Goal: Task Accomplishment & Management: Manage account settings

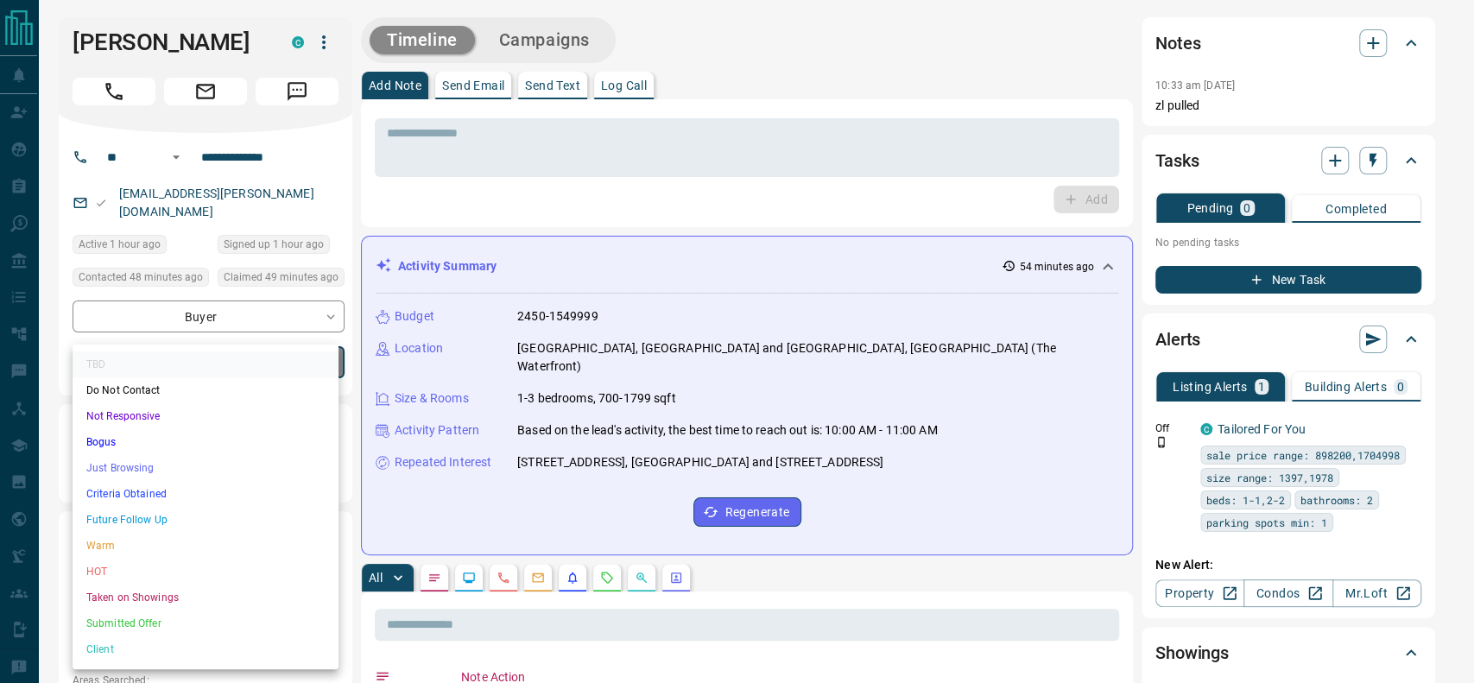
drag, startPoint x: 139, startPoint y: 508, endPoint x: 139, endPoint y: 495, distance: 13.0
click at [139, 495] on ul "TBD Do Not Contact Not Responsive Bogus Just Browsing Criteria Obtained Future …" at bounding box center [206, 507] width 266 height 325
click at [139, 495] on li "Criteria Obtained" at bounding box center [206, 494] width 266 height 26
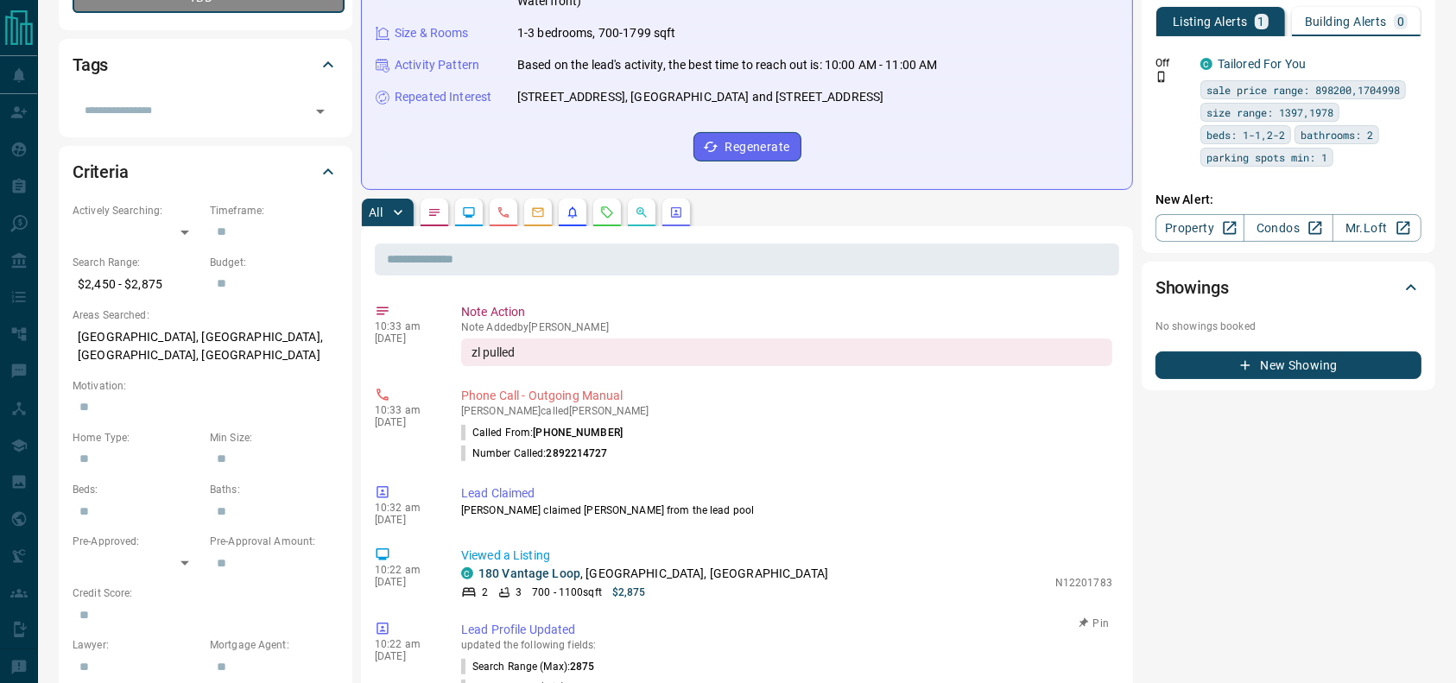
scroll to position [366, 0]
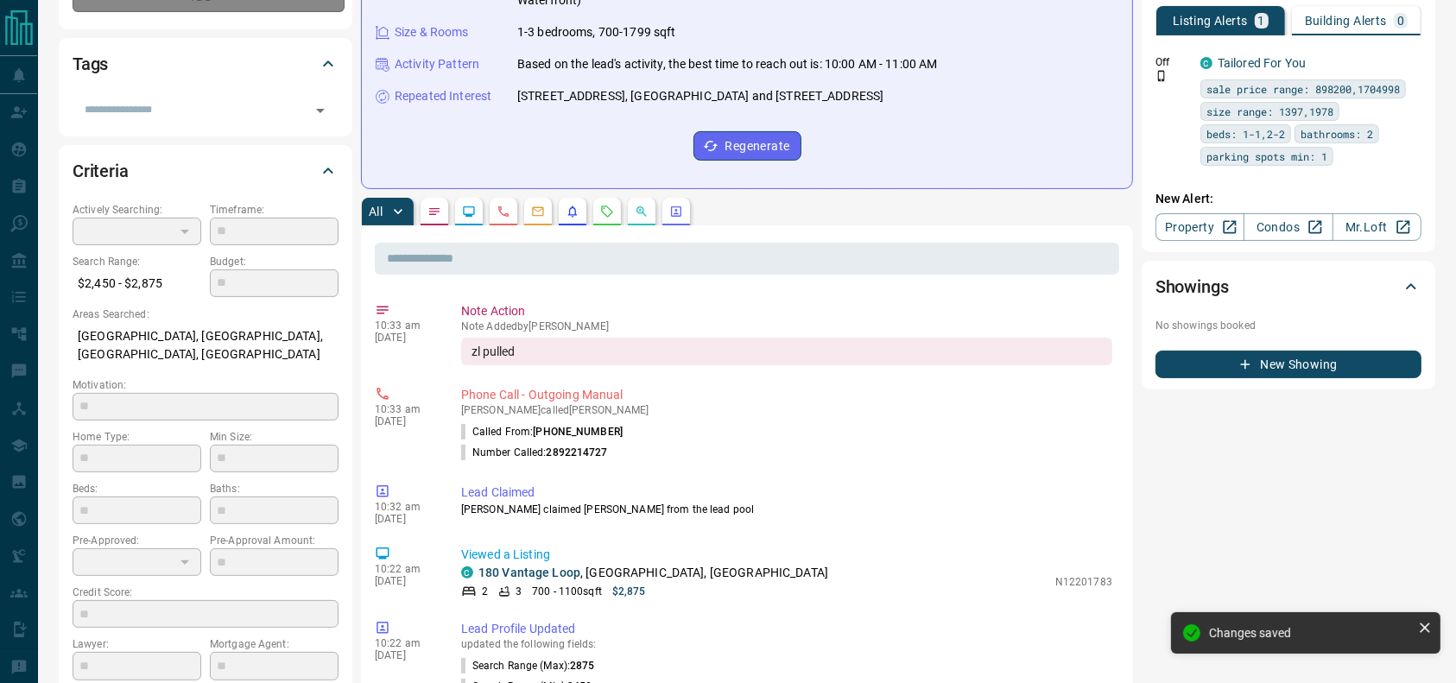
type input "*"
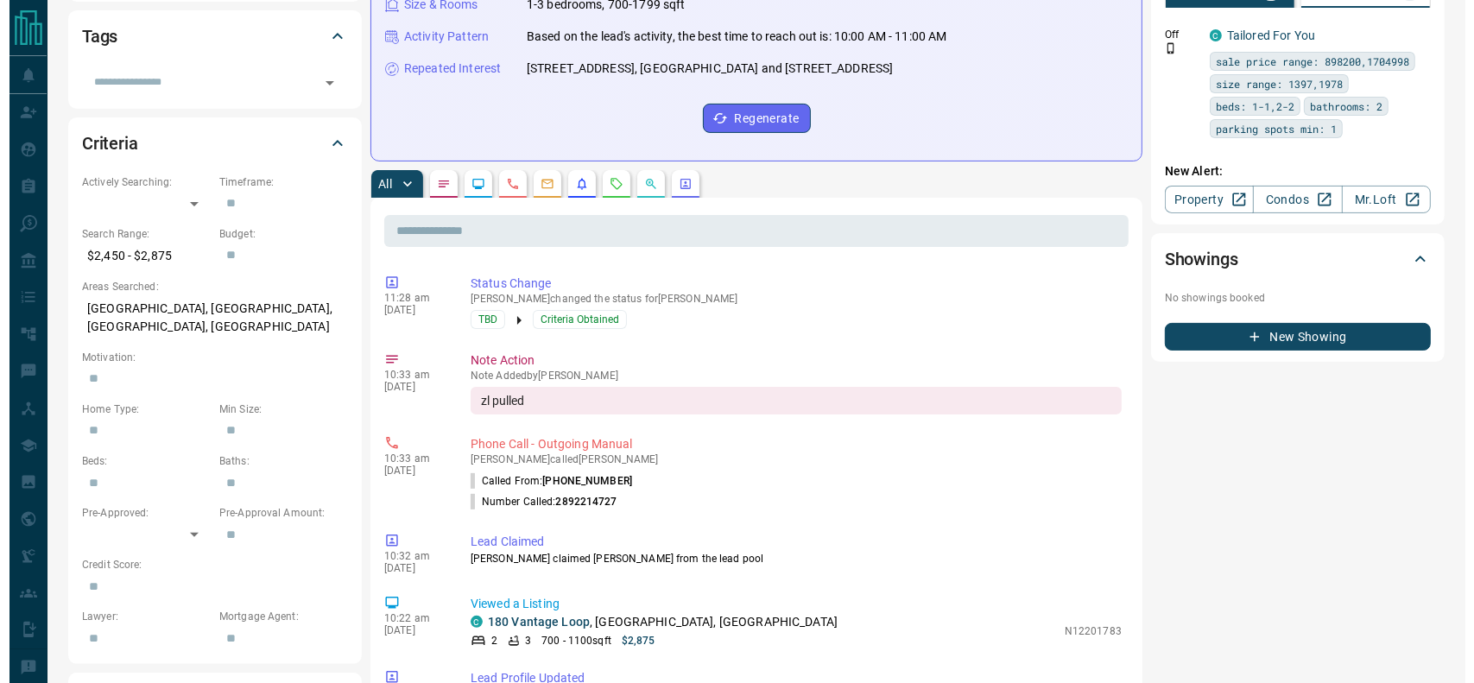
scroll to position [0, 0]
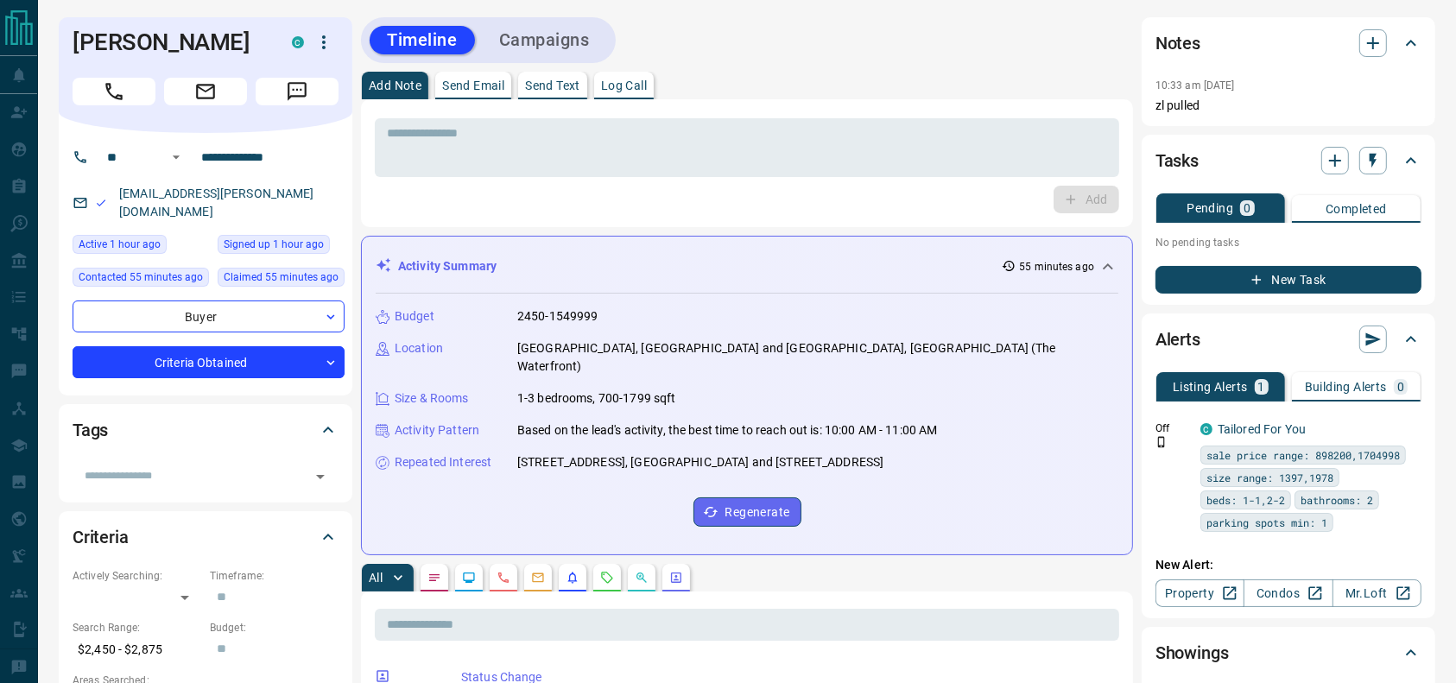
click at [133, 92] on button "Call" at bounding box center [114, 92] width 83 height 28
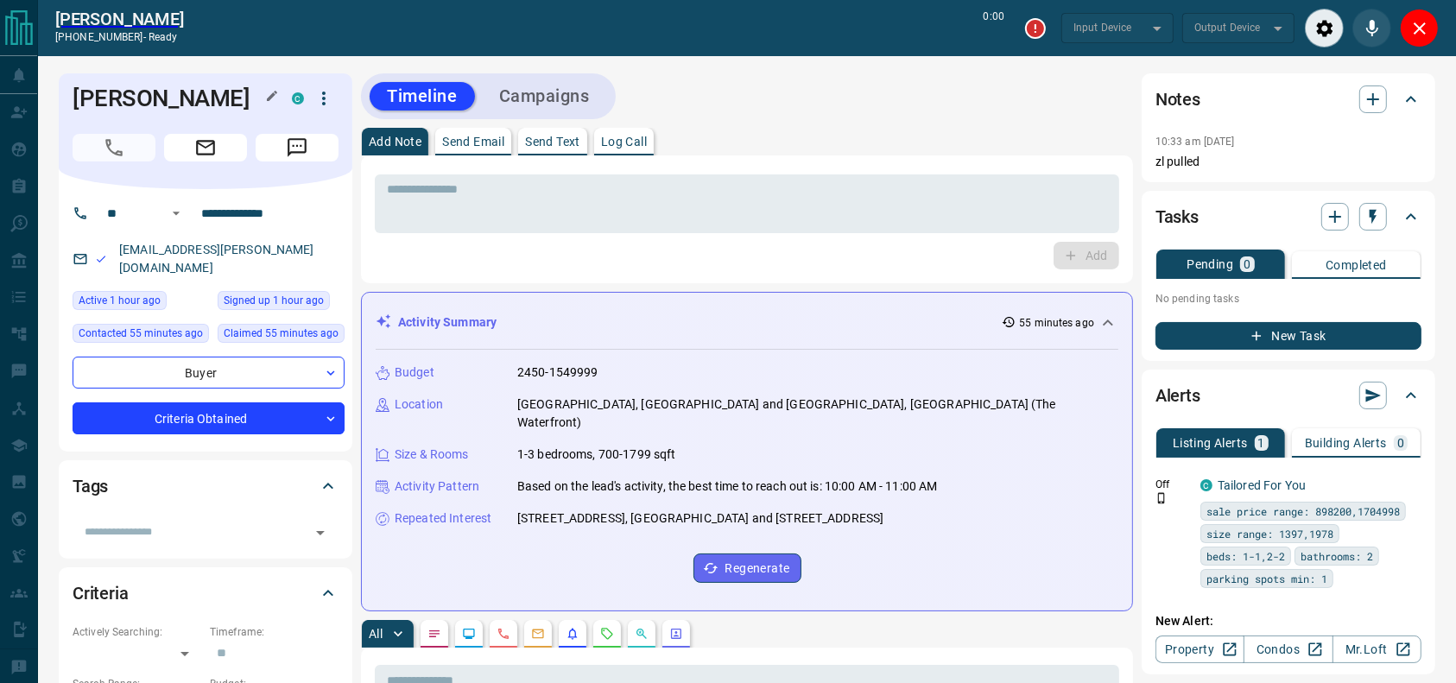
type input "*******"
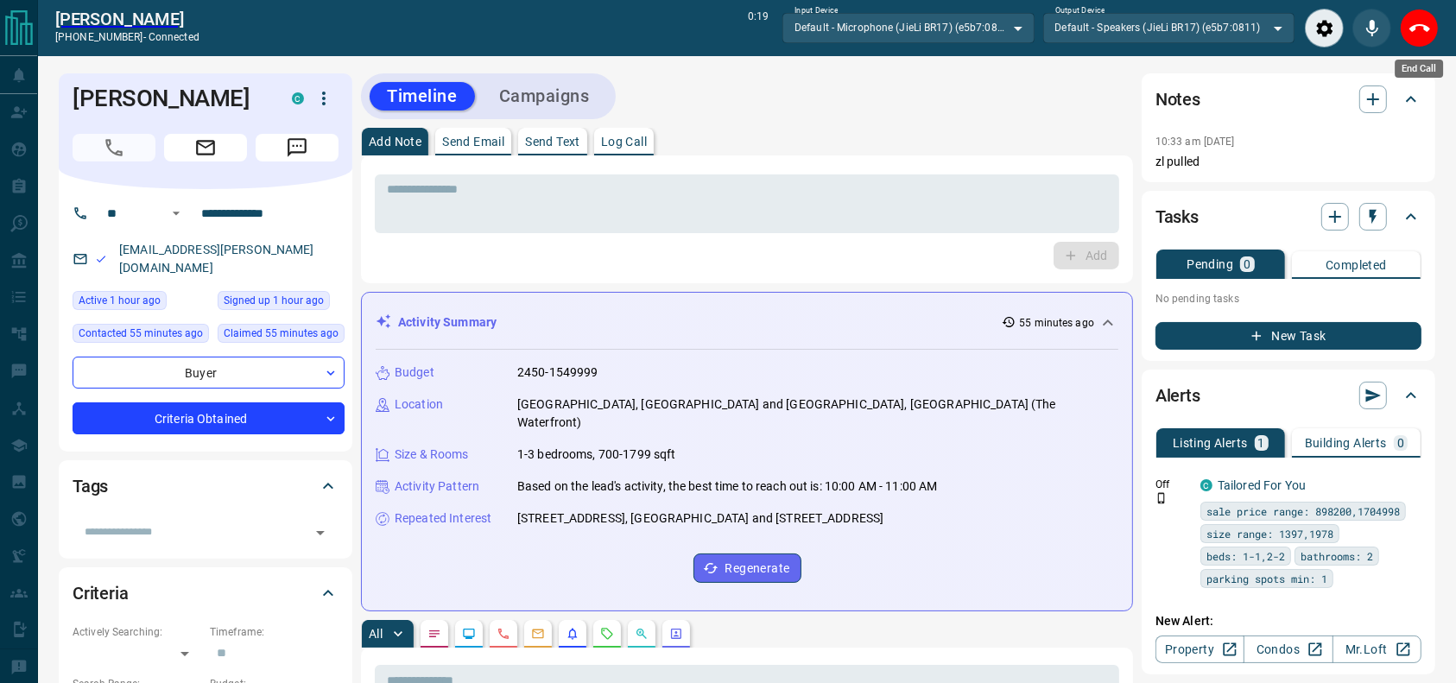
click at [1437, 39] on div "End Call" at bounding box center [1419, 28] width 39 height 39
click at [1409, 30] on icon "End Call" at bounding box center [1419, 28] width 21 height 21
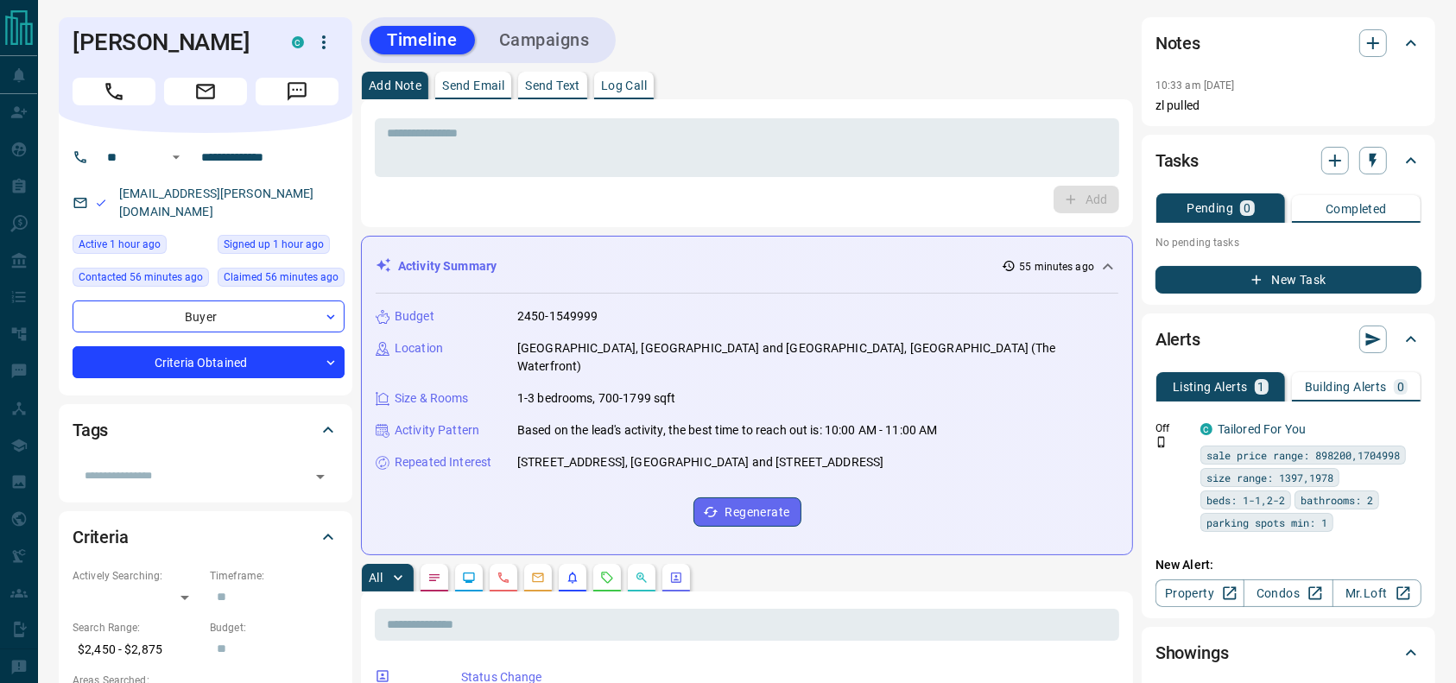
click at [902, 113] on div "* ​" at bounding box center [747, 145] width 744 height 64
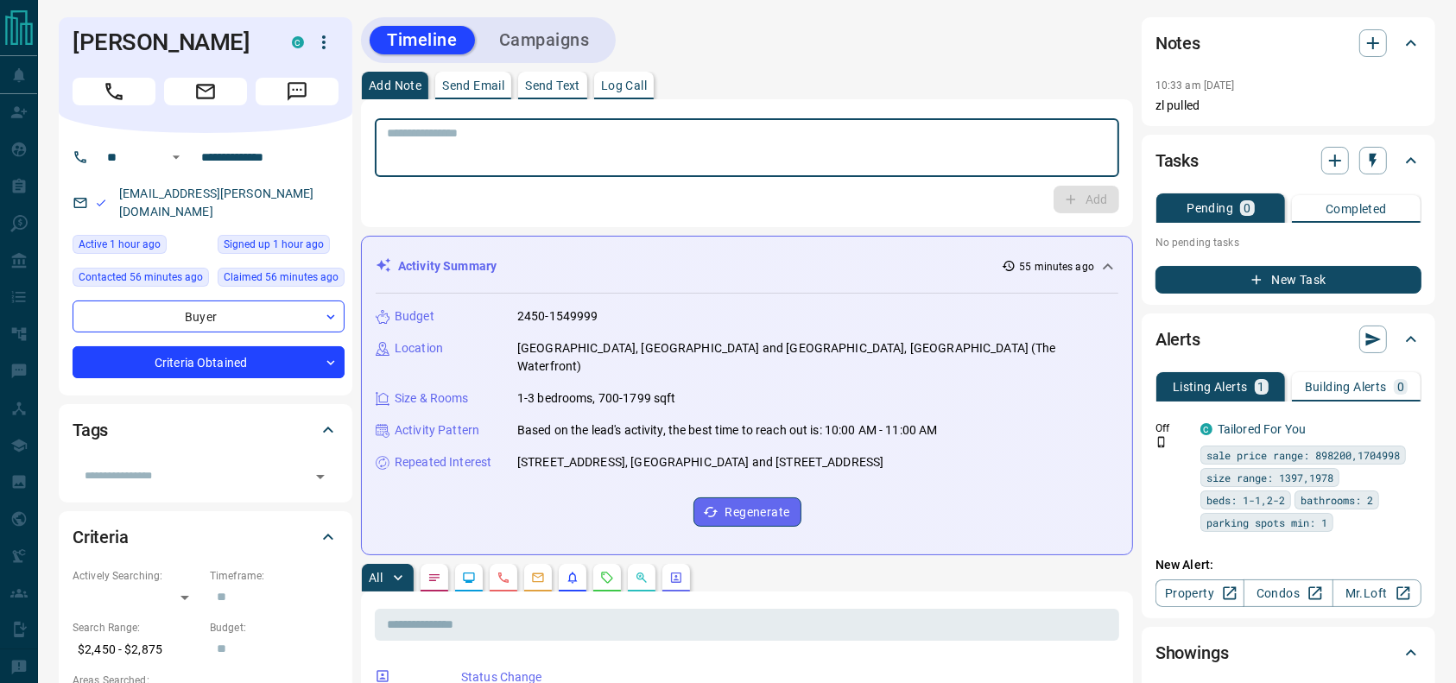
click at [885, 130] on textarea at bounding box center [747, 148] width 720 height 44
type textarea "**********"
click at [1088, 204] on button "Add" at bounding box center [1087, 200] width 66 height 28
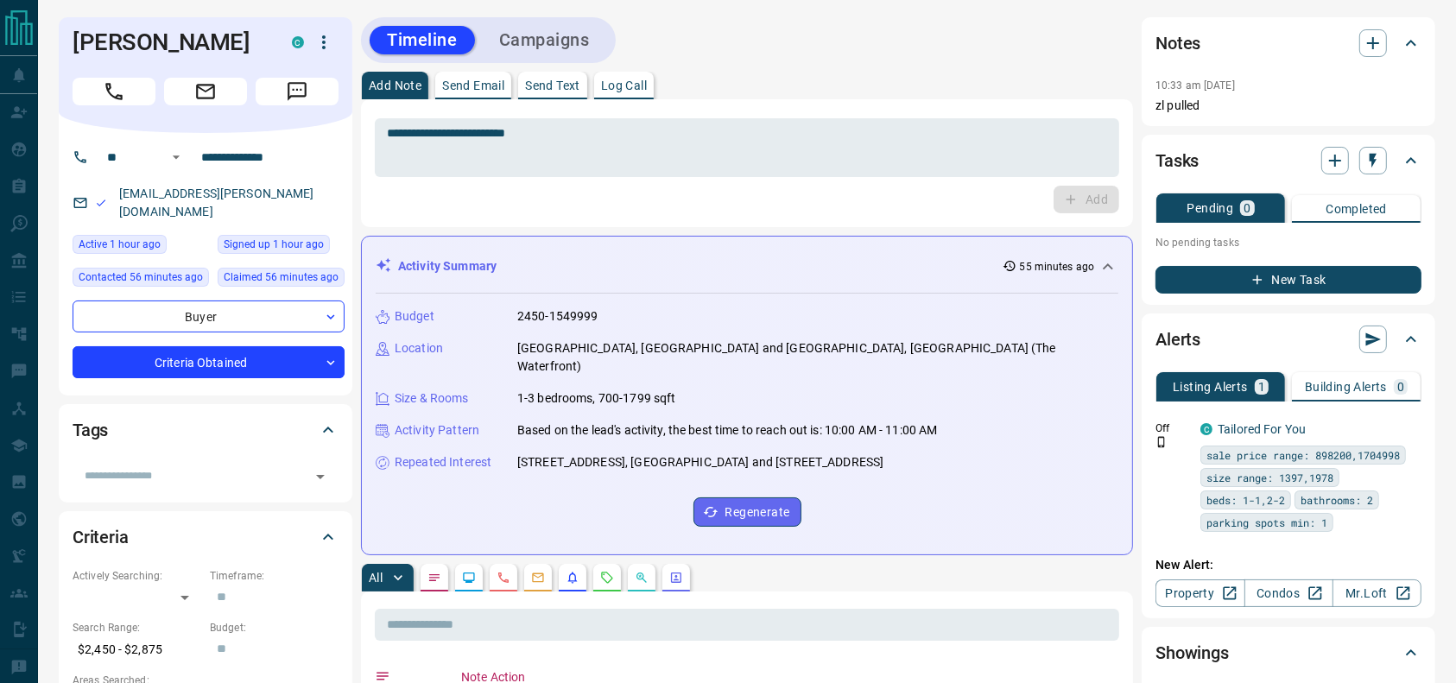
click at [541, 36] on button "Campaigns" at bounding box center [544, 40] width 125 height 28
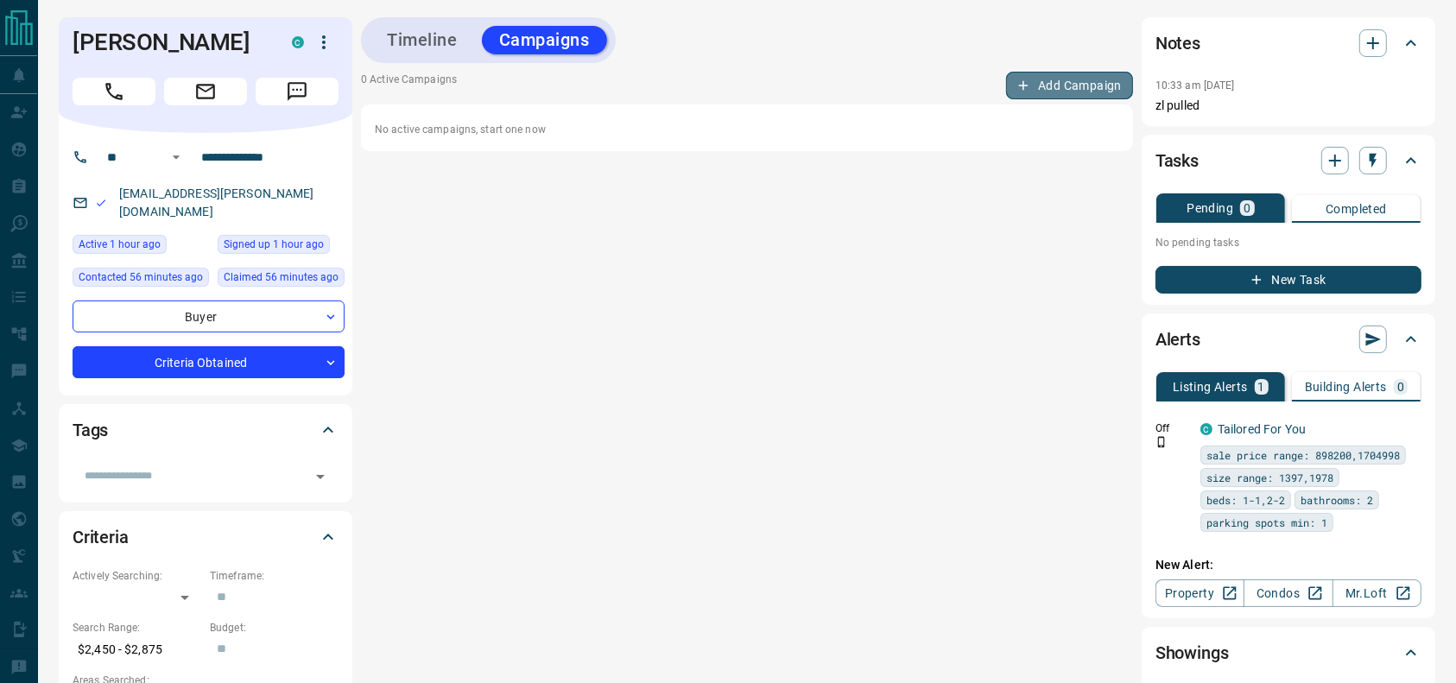
click at [1033, 72] on button "Add Campaign" at bounding box center [1069, 86] width 127 height 28
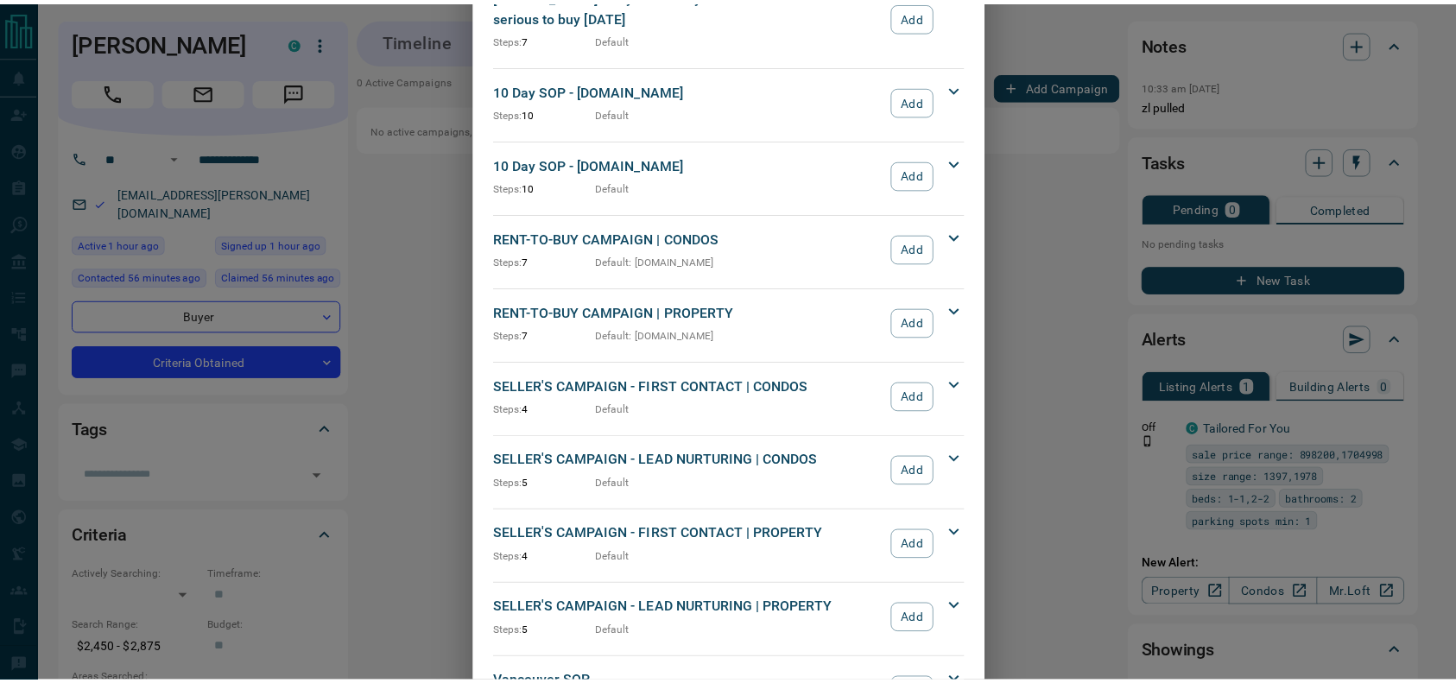
scroll to position [1543, 0]
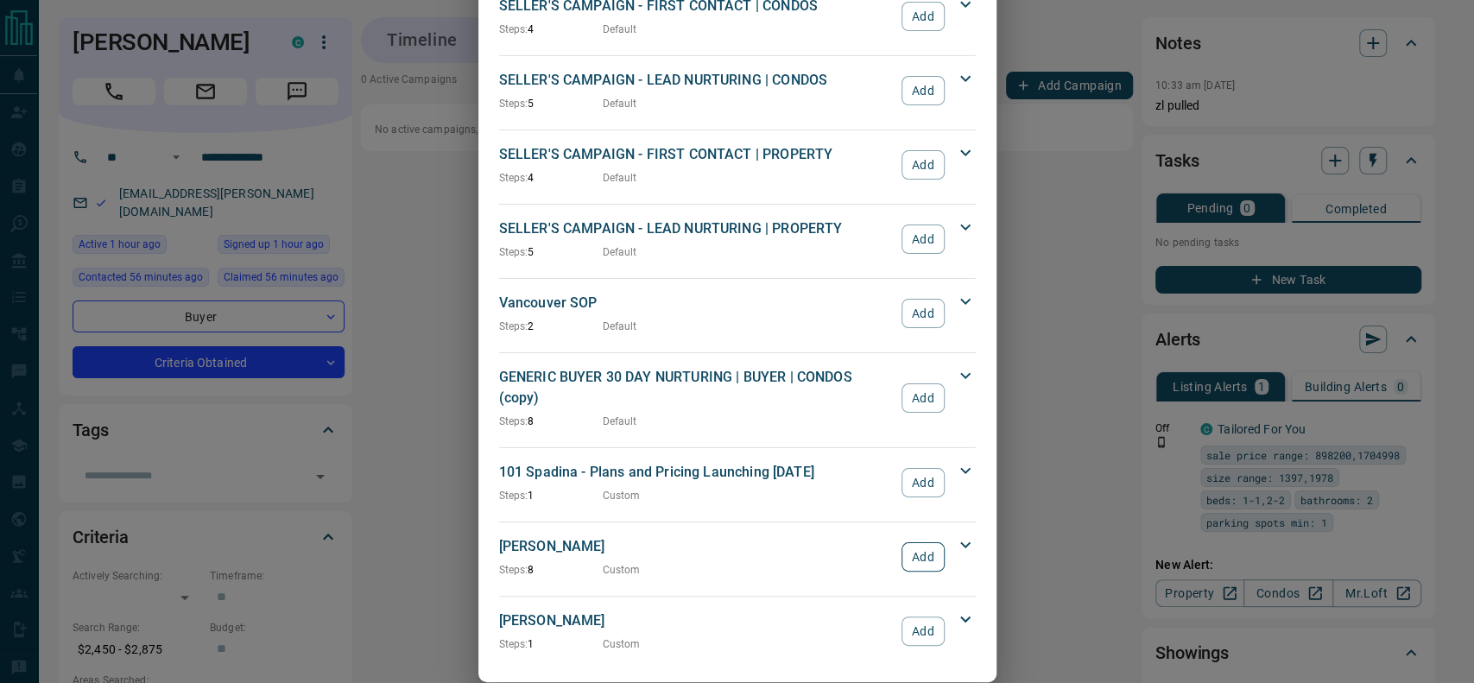
click at [925, 542] on button "Add" at bounding box center [923, 556] width 42 height 29
